Goal: Task Accomplishment & Management: Manage account settings

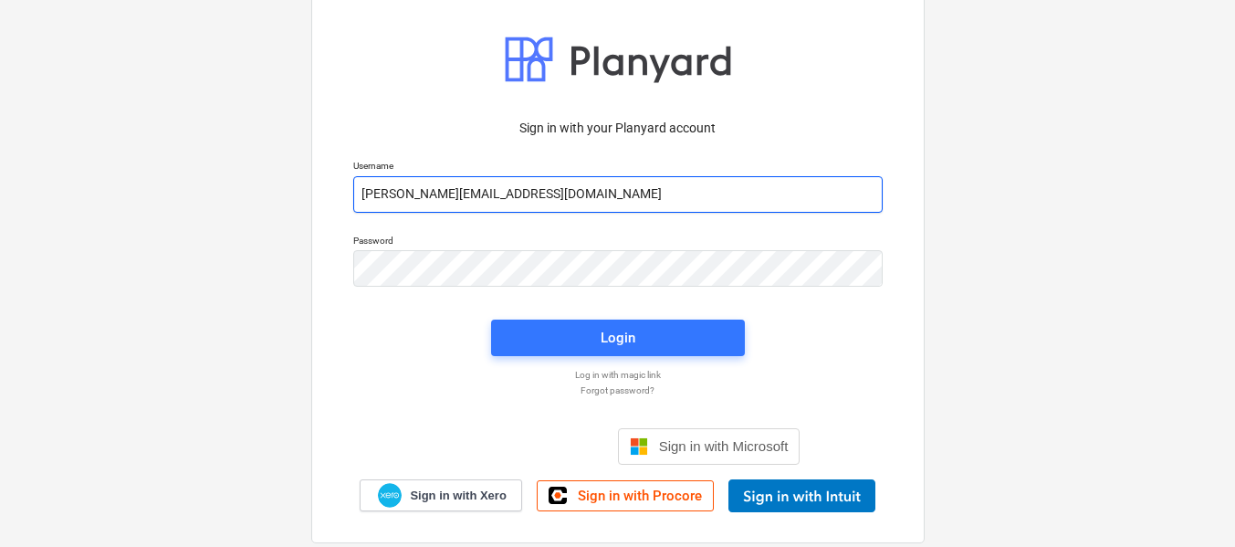
click at [499, 204] on input "[PERSON_NAME][EMAIL_ADDRESS][DOMAIN_NAME]" at bounding box center [617, 194] width 529 height 37
drag, startPoint x: 499, startPoint y: 204, endPoint x: 517, endPoint y: 188, distance: 23.9
click at [499, 204] on input "[PERSON_NAME][EMAIL_ADDRESS][DOMAIN_NAME]" at bounding box center [617, 194] width 529 height 37
click at [540, 190] on input "[PERSON_NAME][EMAIL_ADDRESS][DOMAIN_NAME]" at bounding box center [617, 194] width 529 height 37
type input "[PERSON_NAME][EMAIL_ADDRESS][DOMAIN_NAME]"
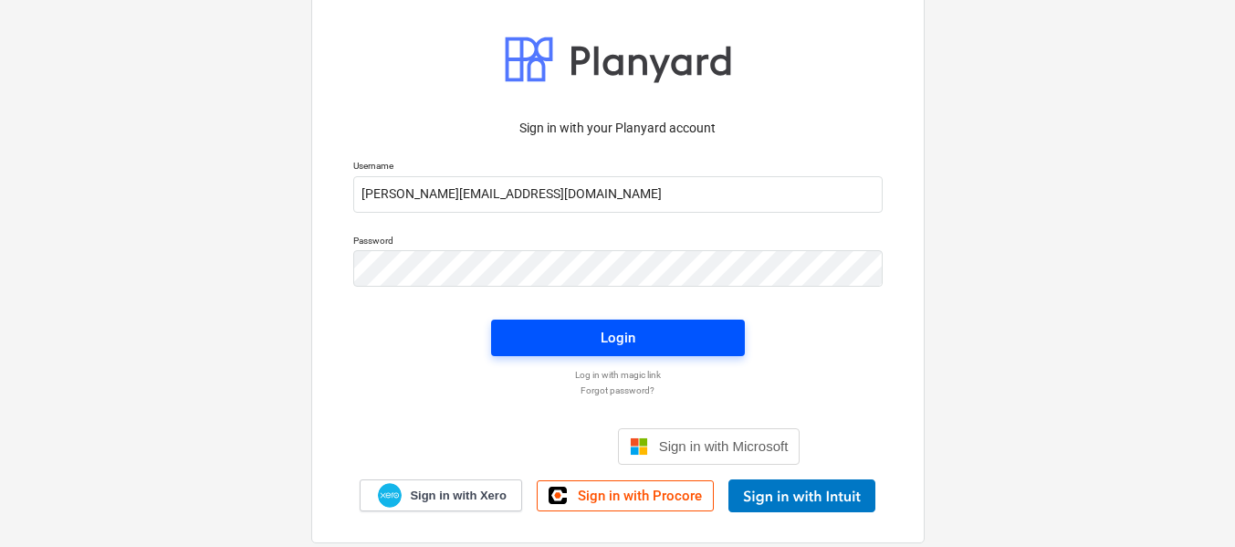
click at [585, 339] on span "Login" at bounding box center [618, 338] width 210 height 24
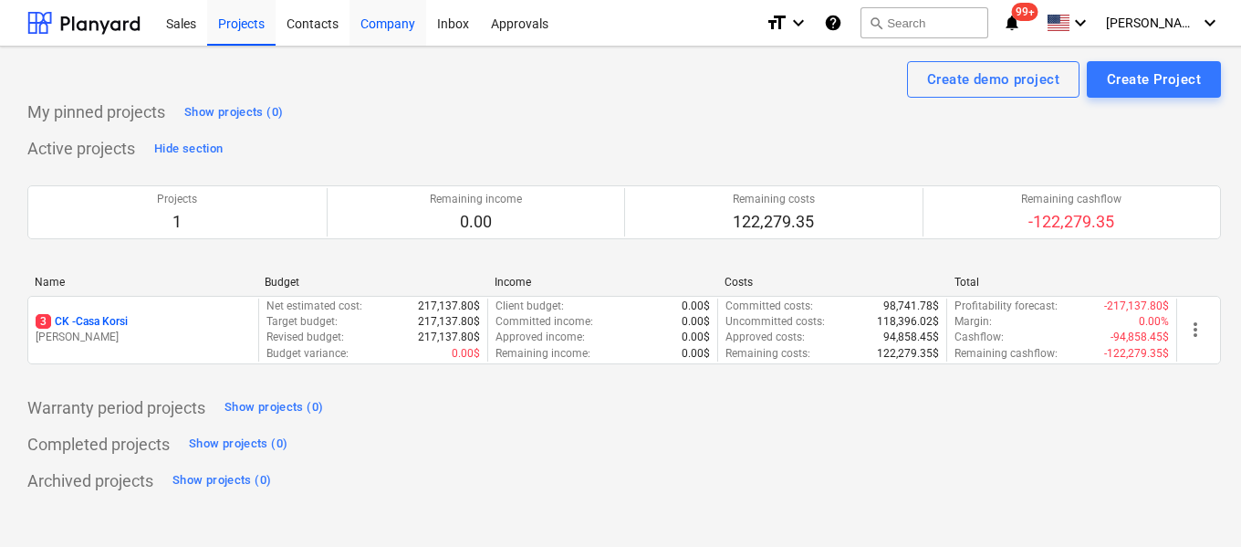
click at [394, 23] on div "Company" at bounding box center [388, 22] width 77 height 47
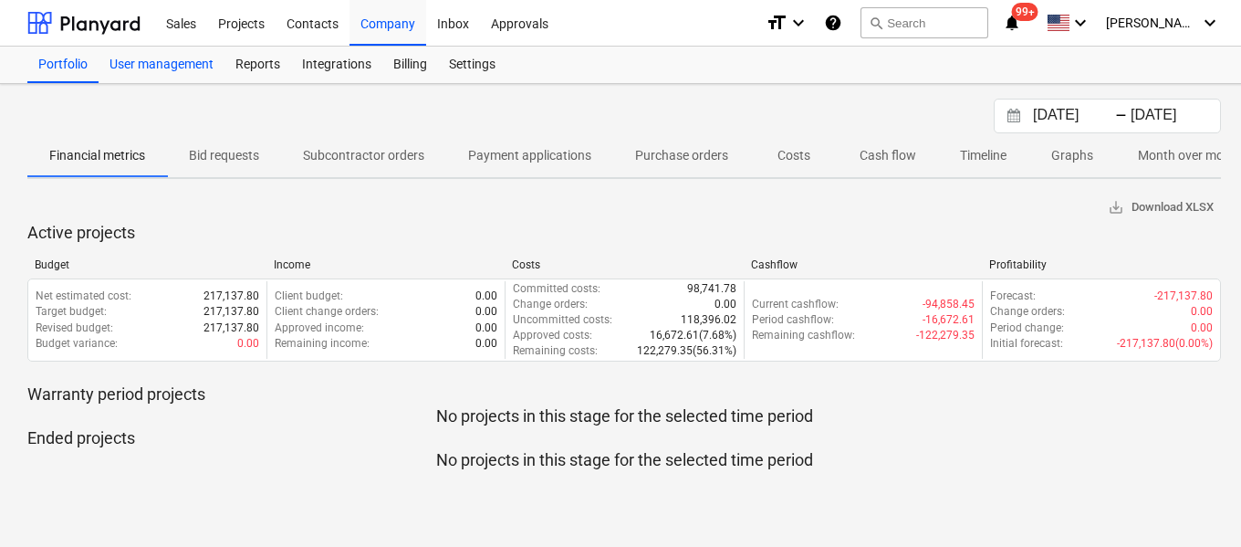
click at [203, 60] on div "User management" at bounding box center [162, 65] width 126 height 37
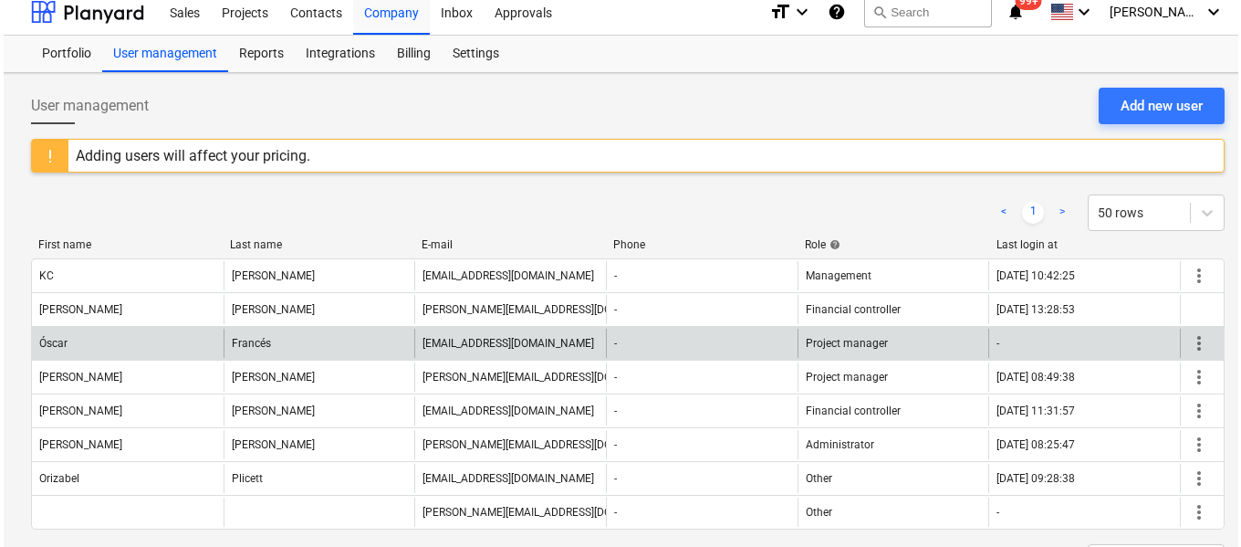
scroll to position [81, 0]
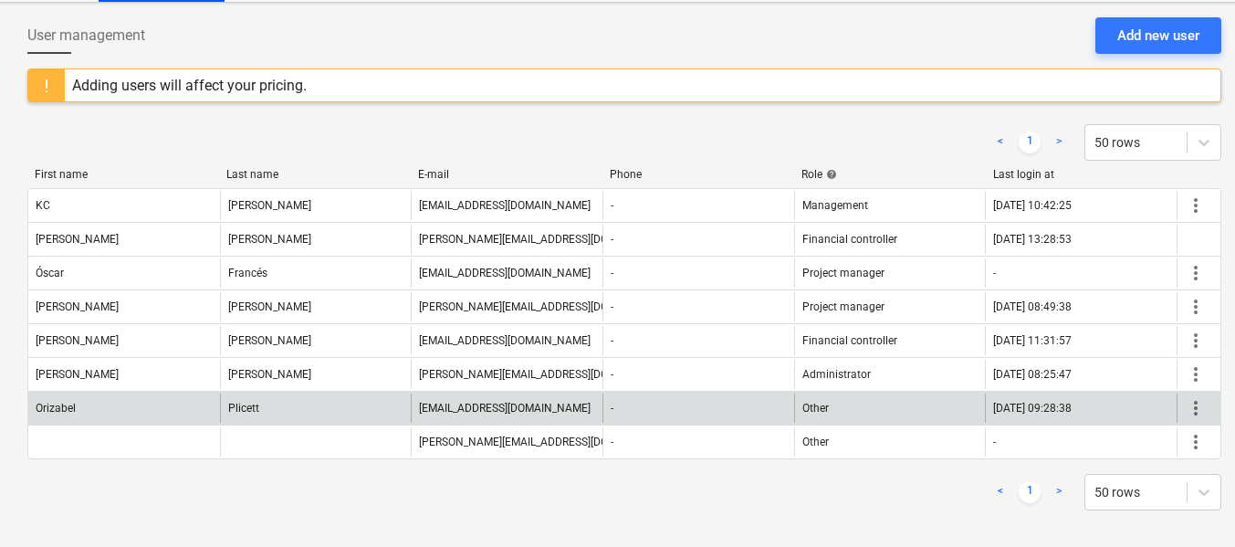
click at [1187, 405] on span "more_vert" at bounding box center [1196, 408] width 22 height 22
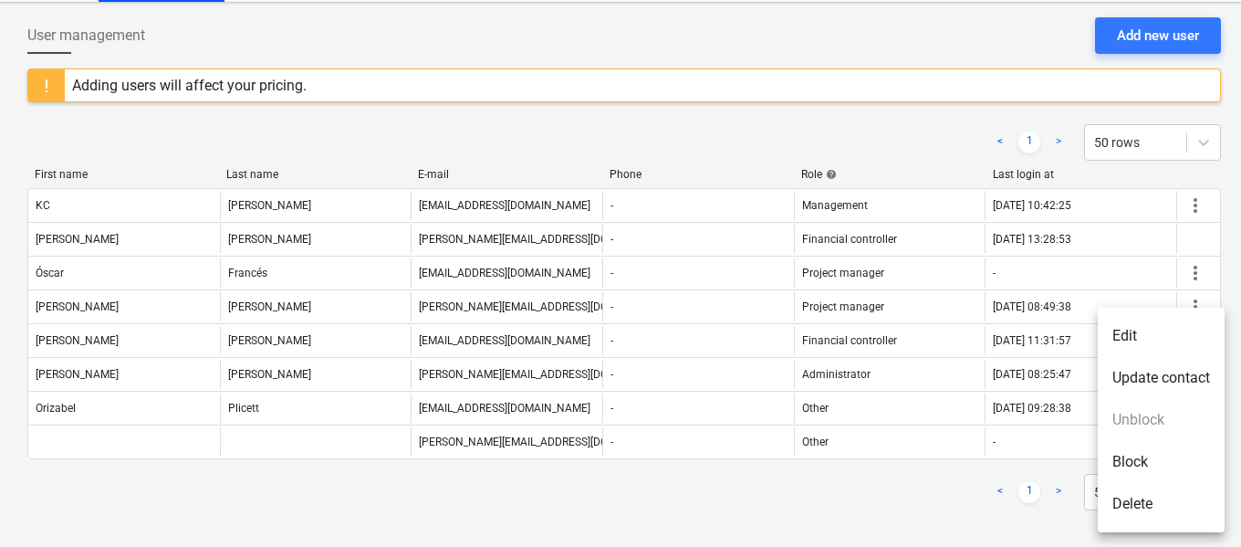
click at [1109, 333] on li "Edit" at bounding box center [1161, 336] width 127 height 42
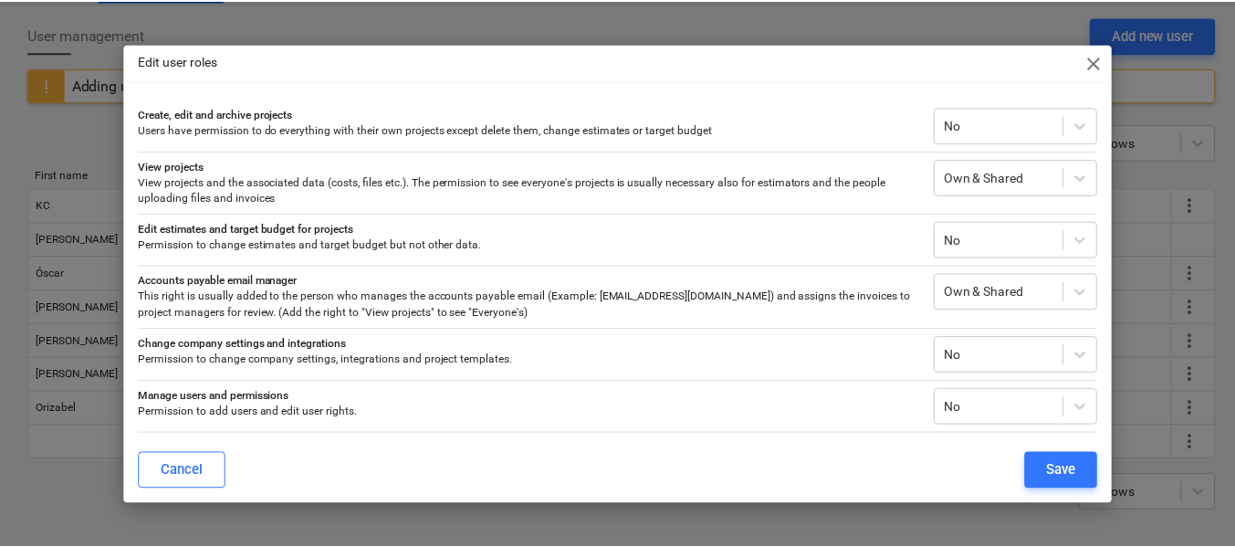
scroll to position [54, 0]
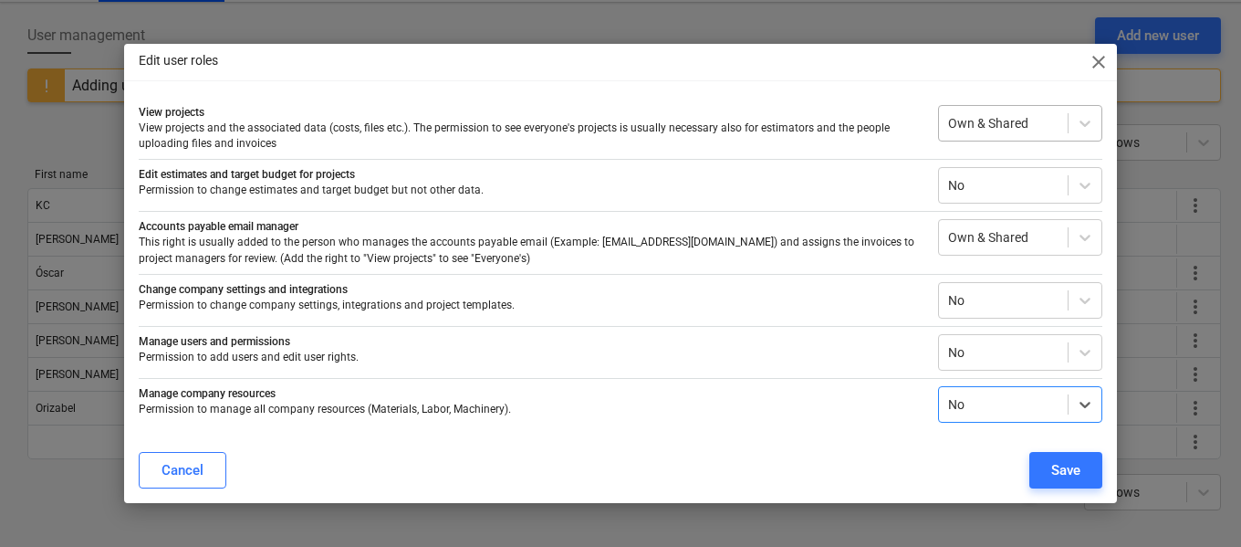
click at [1008, 114] on div at bounding box center [1003, 123] width 110 height 18
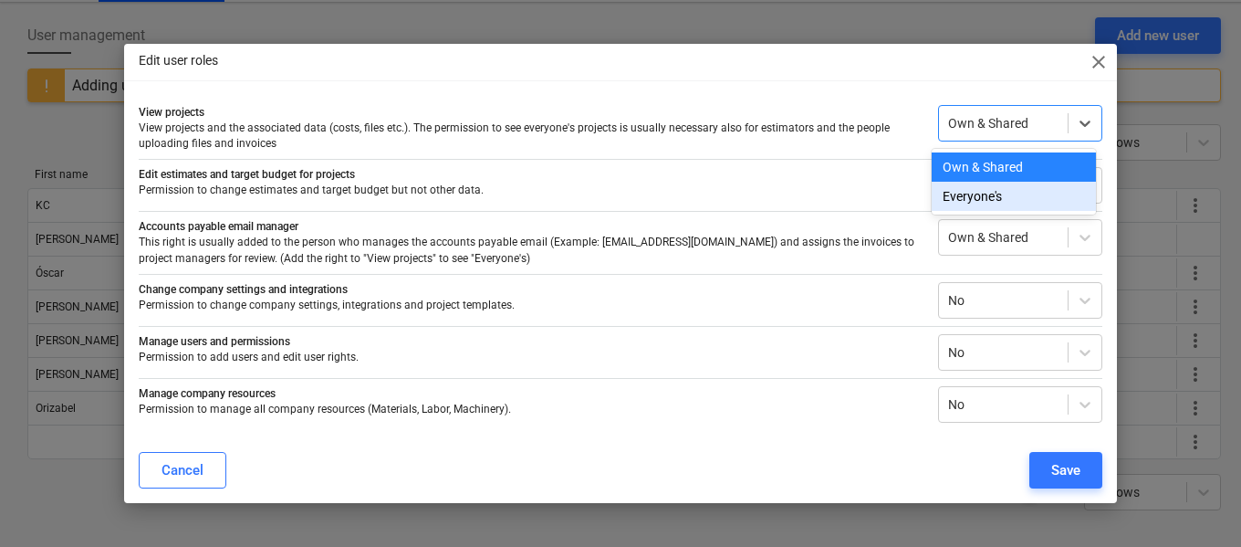
click at [981, 200] on div "Everyone's" at bounding box center [1014, 196] width 164 height 29
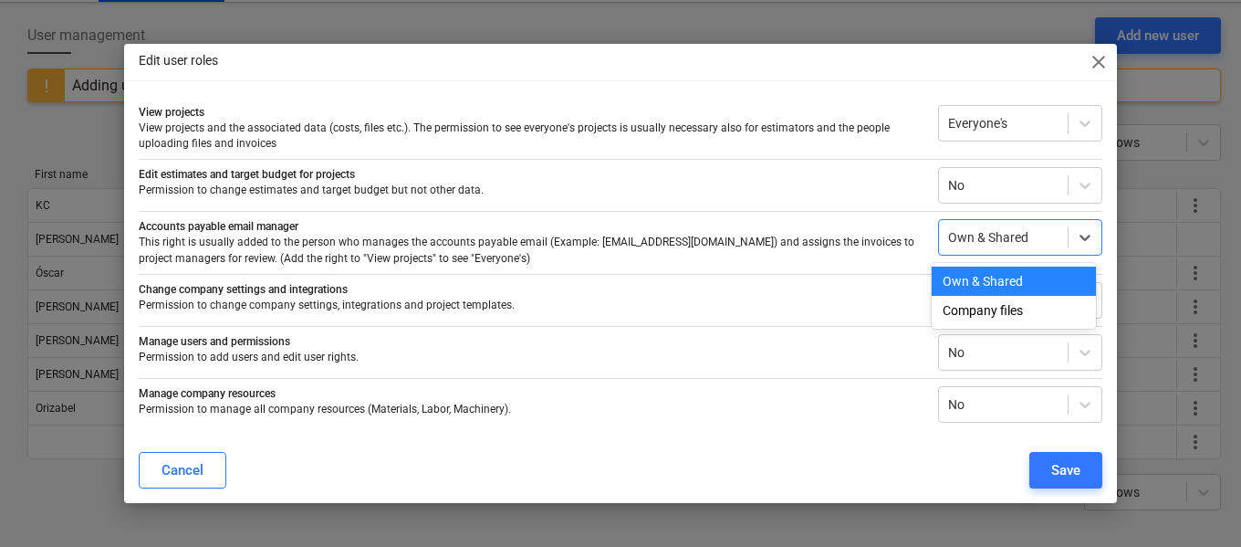
click at [967, 243] on div at bounding box center [1003, 237] width 110 height 18
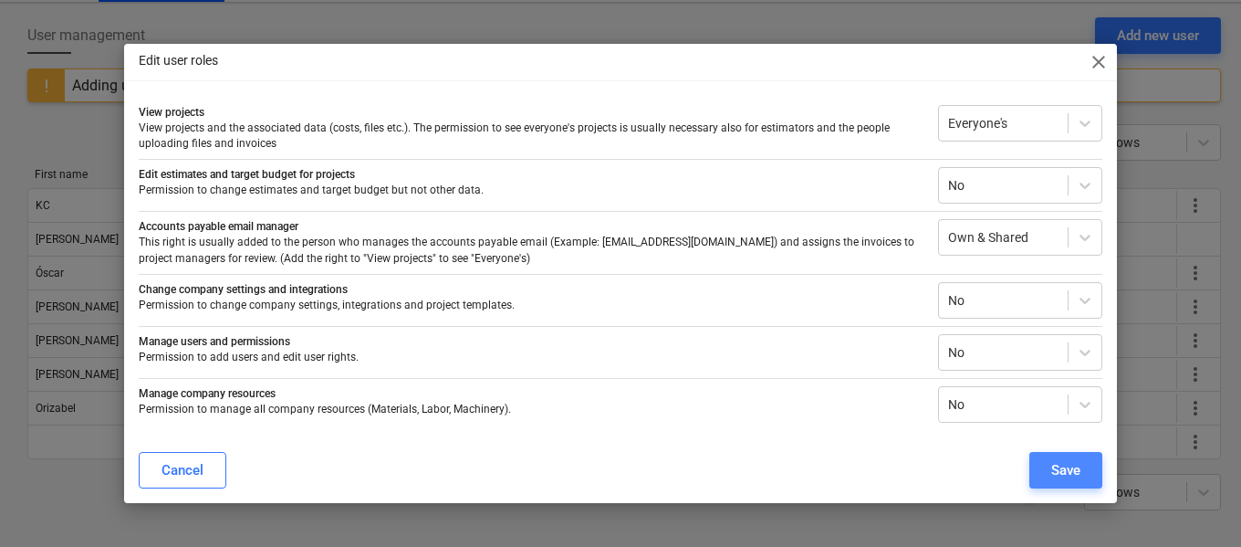
click at [1055, 468] on div "Save" at bounding box center [1065, 470] width 29 height 24
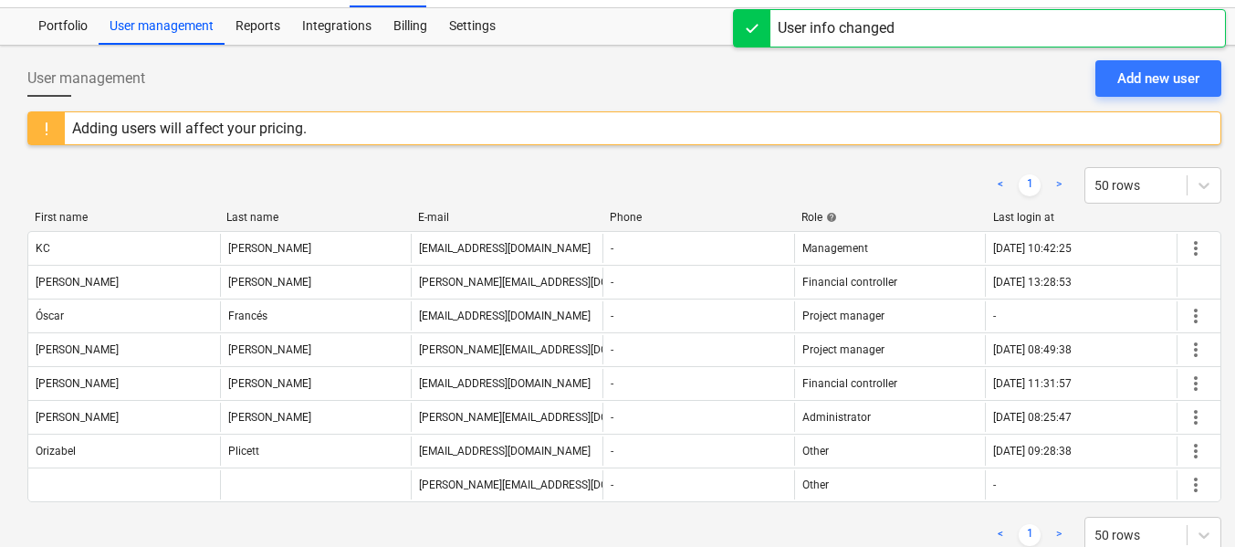
scroll to position [0, 0]
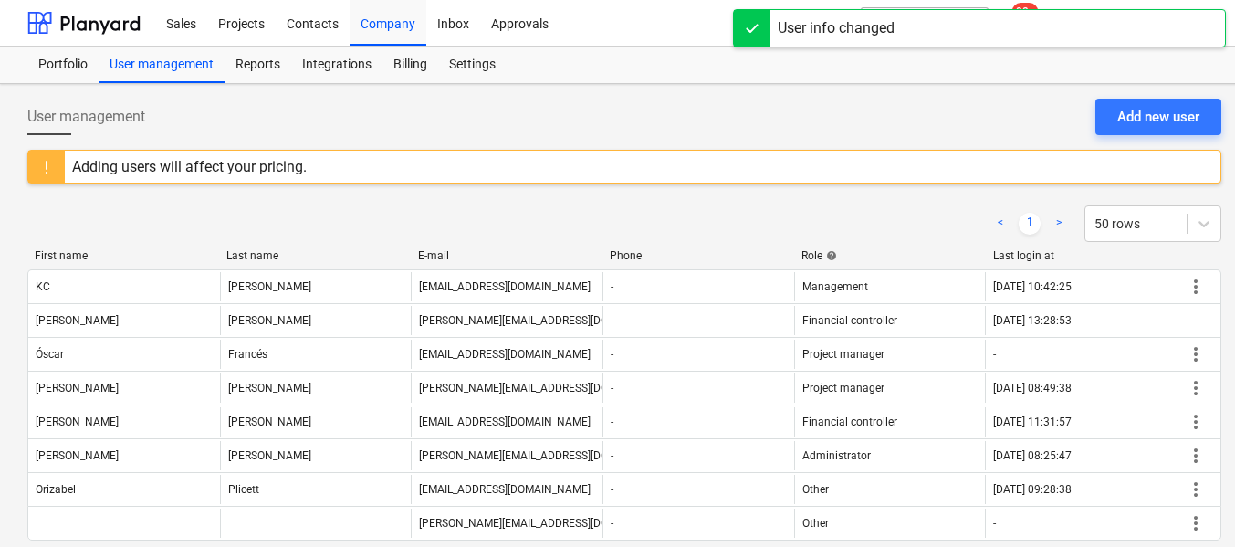
click at [1002, 112] on div "User management Add new user" at bounding box center [624, 124] width 1194 height 51
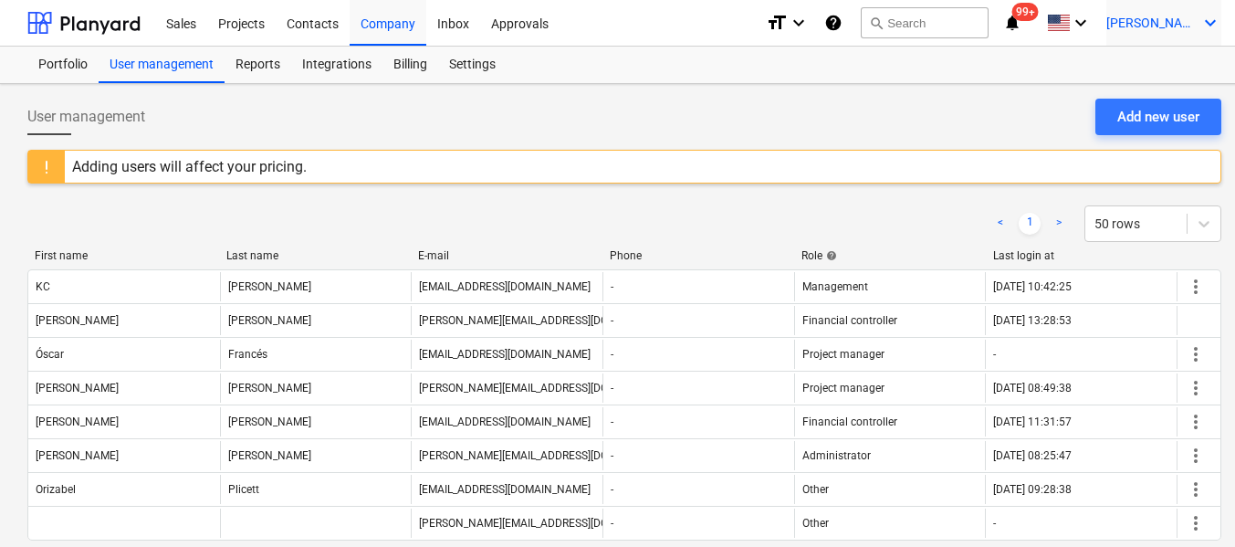
click at [1175, 16] on span "[PERSON_NAME]" at bounding box center [1151, 23] width 91 height 15
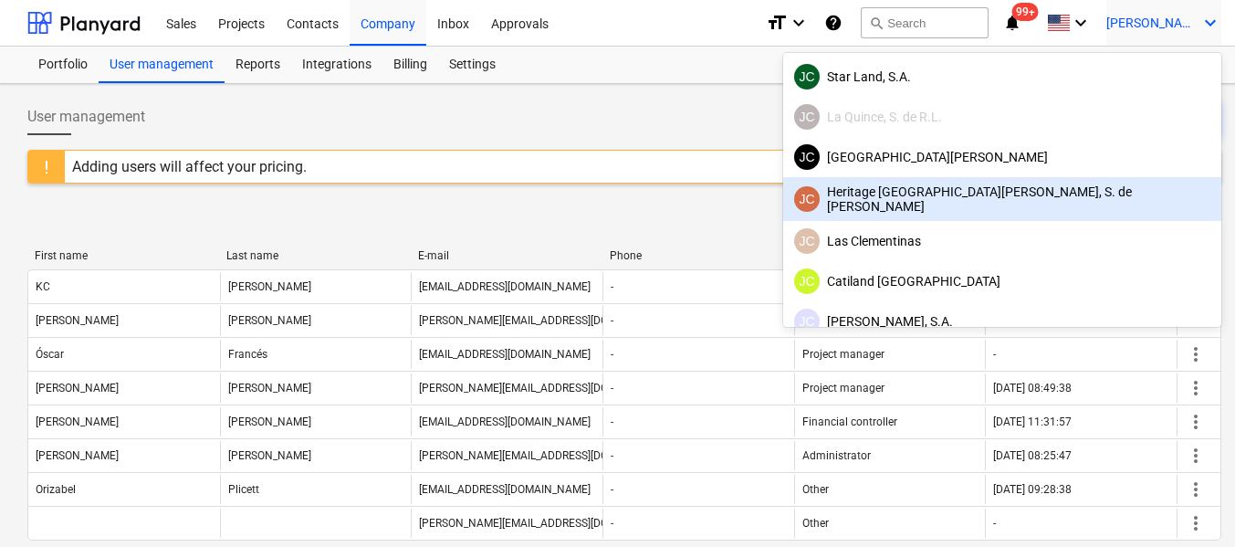
click at [1065, 204] on div "JC Heritage [GEOGRAPHIC_DATA][PERSON_NAME], S. de [PERSON_NAME]" at bounding box center [1002, 198] width 416 height 29
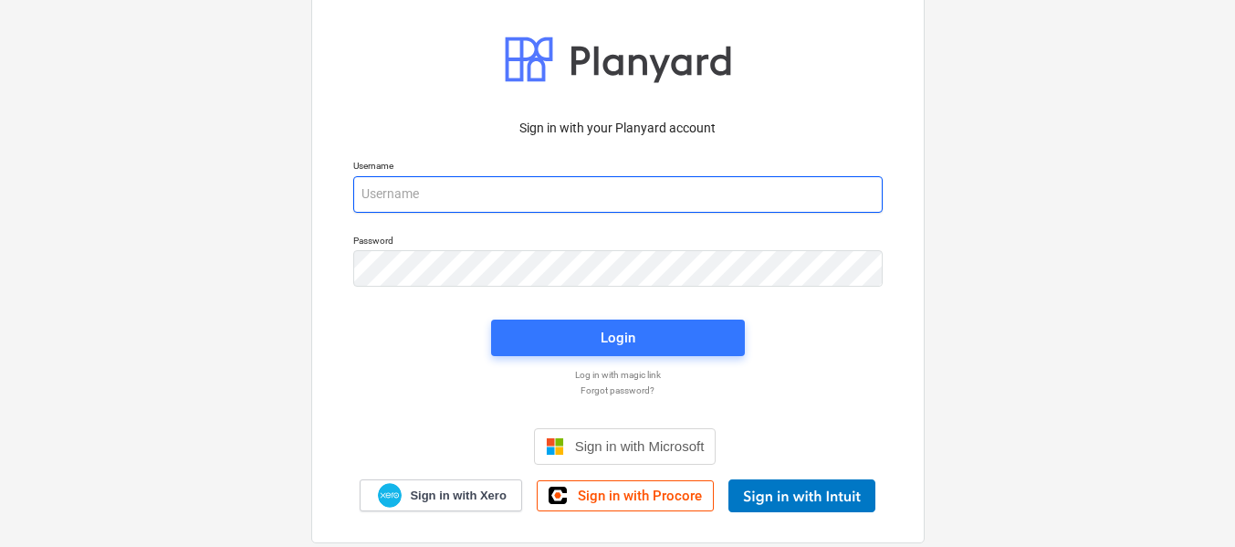
type input "[PERSON_NAME][EMAIL_ADDRESS][DOMAIN_NAME]"
